Goal: Information Seeking & Learning: Learn about a topic

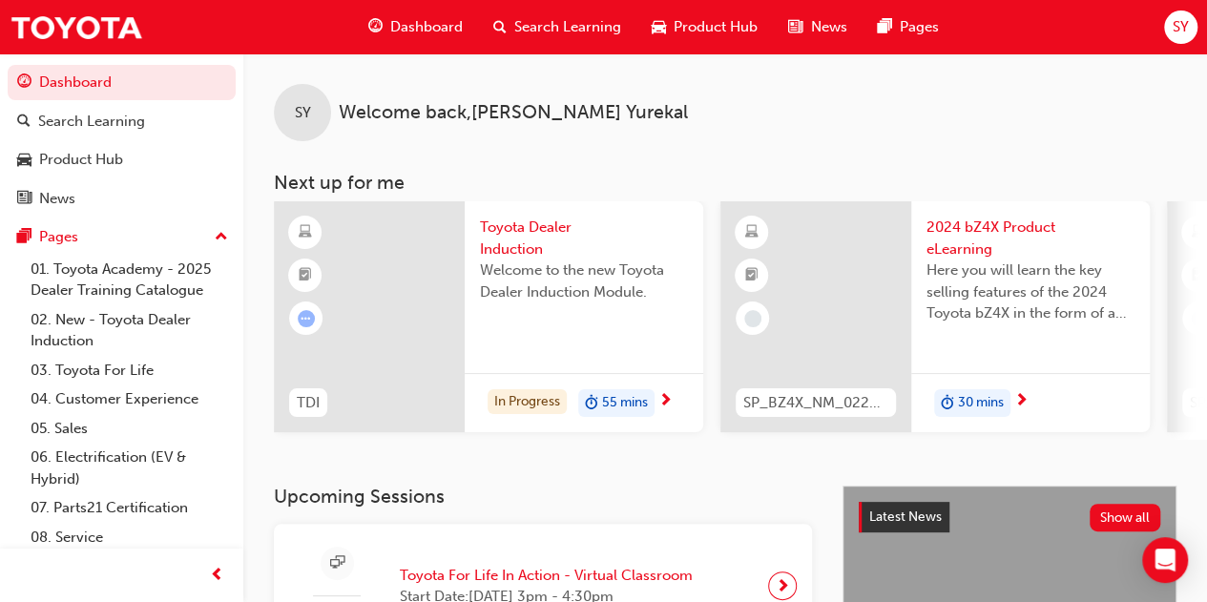
click at [596, 329] on div "Welcome to the new Toyota Dealer Induction Module." at bounding box center [584, 298] width 208 height 76
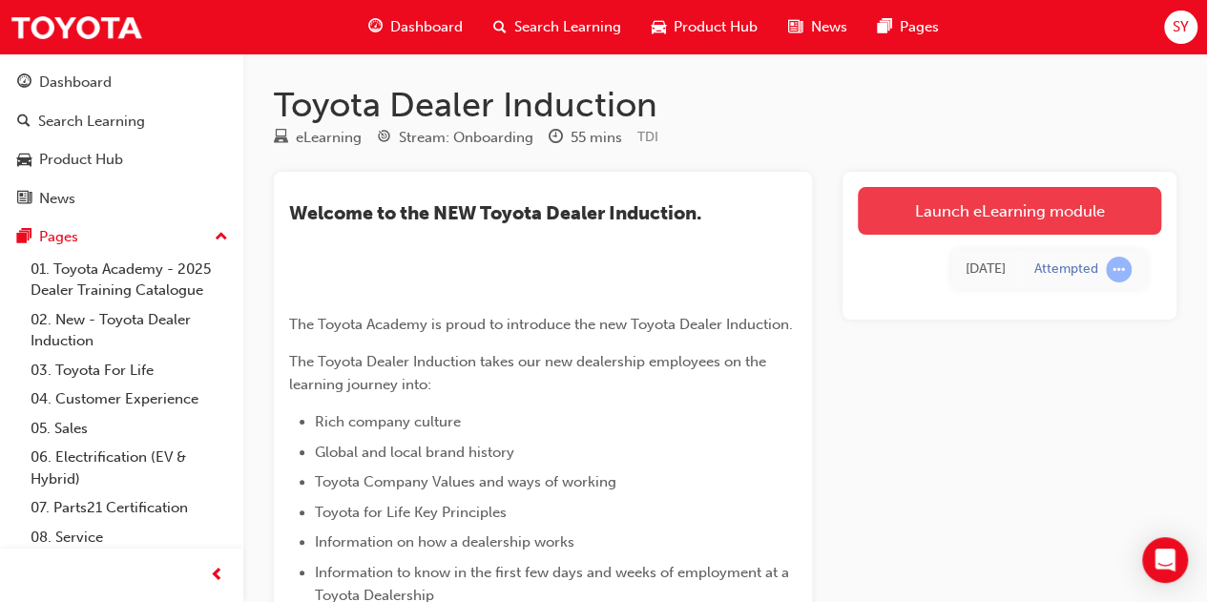
click at [988, 209] on link "Launch eLearning module" at bounding box center [1009, 211] width 303 height 48
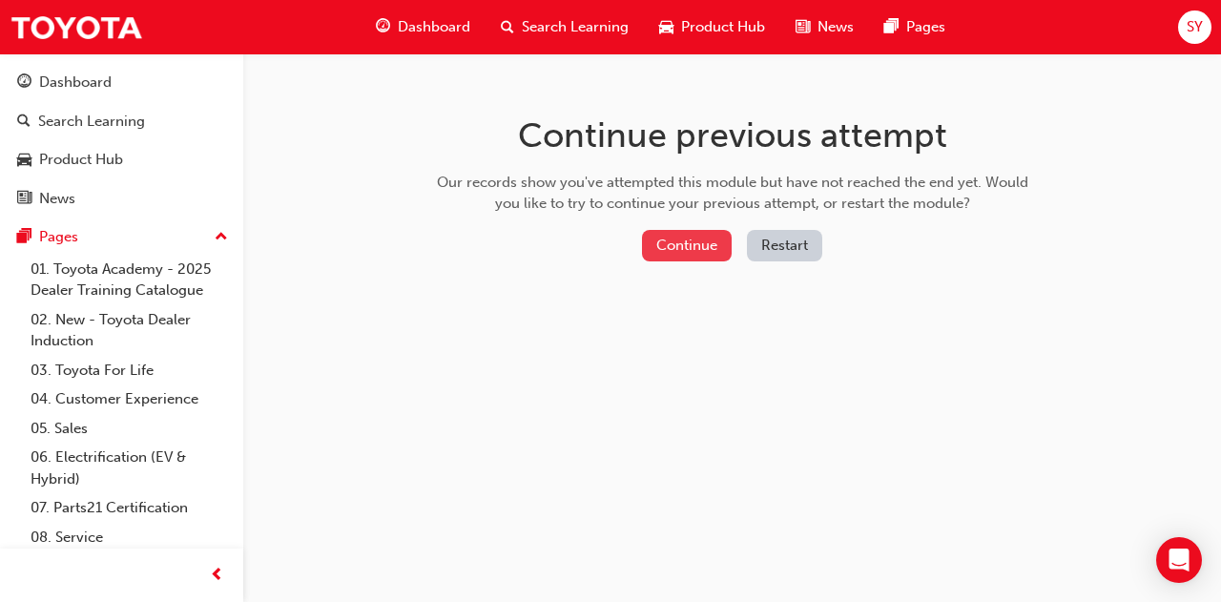
click at [698, 246] on button "Continue" at bounding box center [687, 245] width 90 height 31
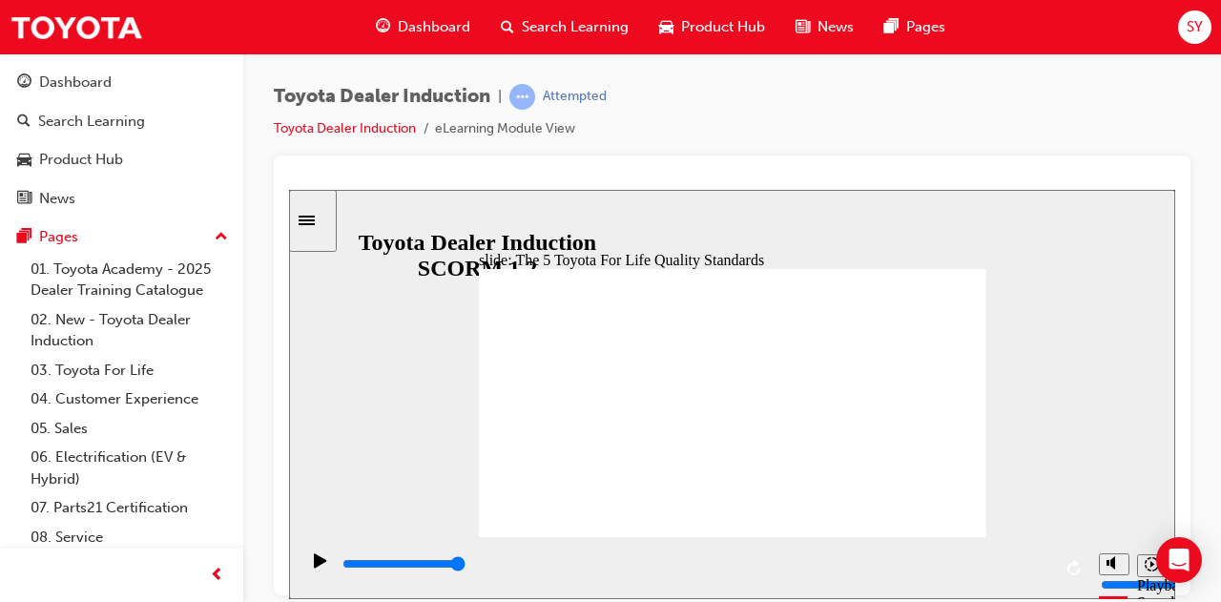
type input "13500"
